Goal: Information Seeking & Learning: Learn about a topic

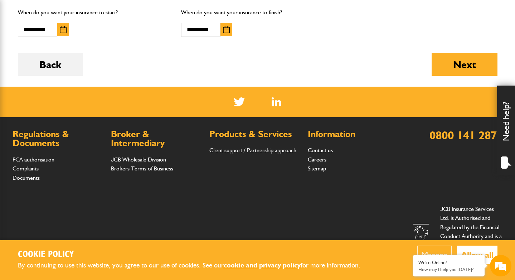
click at [245, 180] on div "Products & Services Client support / Partnership approach" at bounding box center [255, 156] width 91 height 53
click at [257, 255] on h2 "Cookie Policy" at bounding box center [195, 254] width 355 height 11
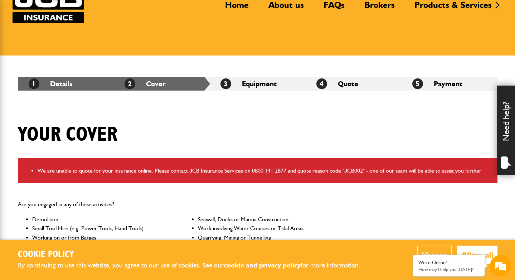
scroll to position [16, 0]
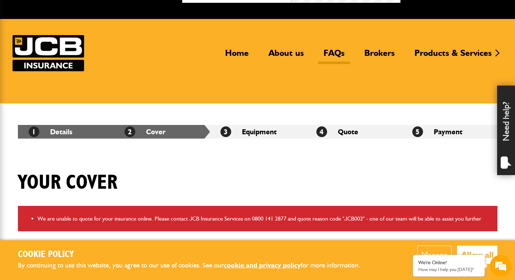
click at [339, 48] on link "FAQs" at bounding box center [334, 56] width 32 height 16
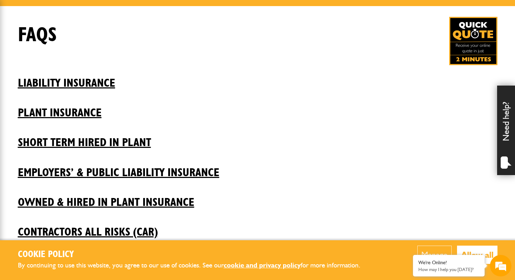
scroll to position [114, 0]
click at [84, 80] on h2 "Liability insurance" at bounding box center [258, 78] width 480 height 24
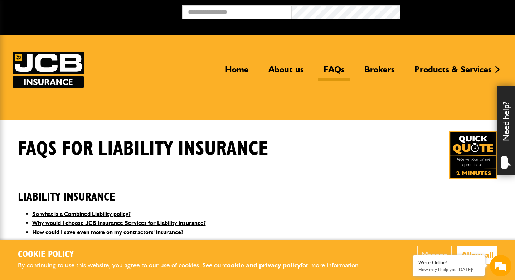
click at [290, 142] on div "FAQS for Liability insurance" at bounding box center [258, 155] width 491 height 48
